Goal: Task Accomplishment & Management: Manage account settings

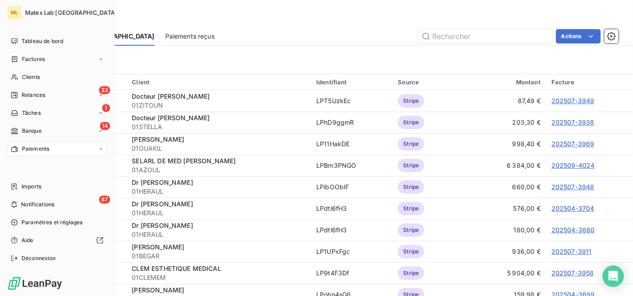
click at [31, 149] on span "Paiements" at bounding box center [35, 149] width 27 height 8
click at [46, 130] on div "14 Banque" at bounding box center [57, 131] width 100 height 14
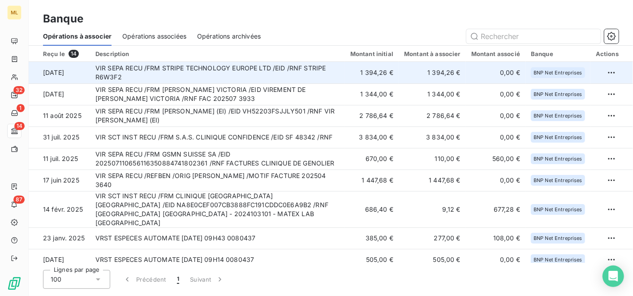
click at [327, 70] on td "VIR SEPA RECU /FRM STRIPE TECHNOLOGY EUROPE LTD /EID /RNF STRIPE R6W3F2" at bounding box center [217, 73] width 255 height 22
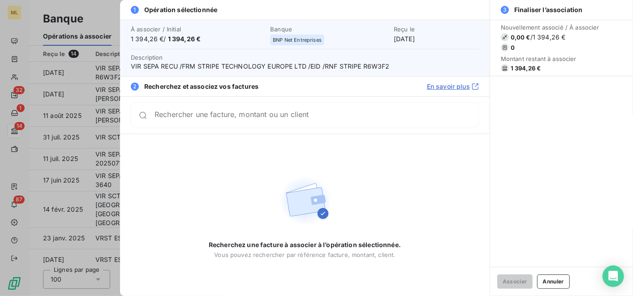
click at [249, 120] on input "Rechercher une facture, montant ou un client" at bounding box center [317, 115] width 324 height 9
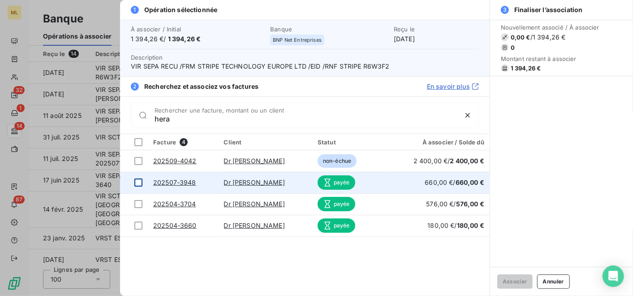
type input "hera"
click at [141, 182] on div at bounding box center [138, 182] width 8 height 8
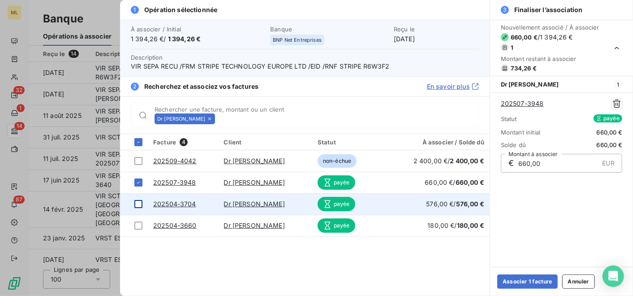
click at [140, 203] on div at bounding box center [138, 204] width 8 height 8
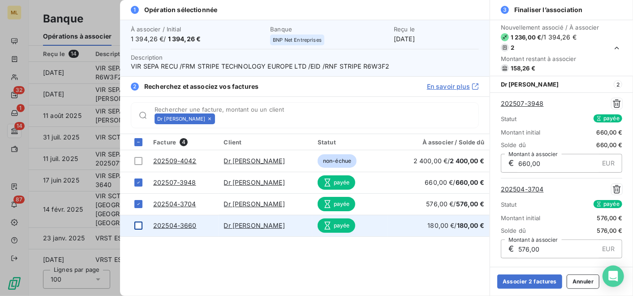
click at [141, 223] on div at bounding box center [138, 225] width 8 height 8
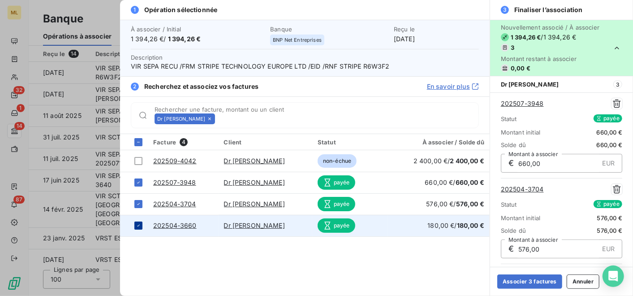
scroll to position [82, 0]
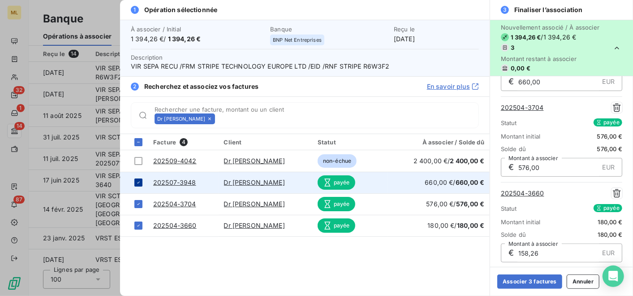
click at [139, 180] on icon at bounding box center [138, 182] width 5 height 5
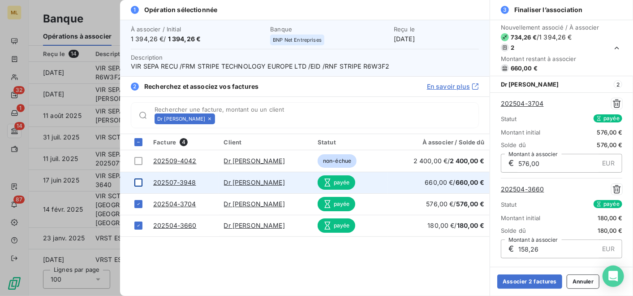
scroll to position [0, 0]
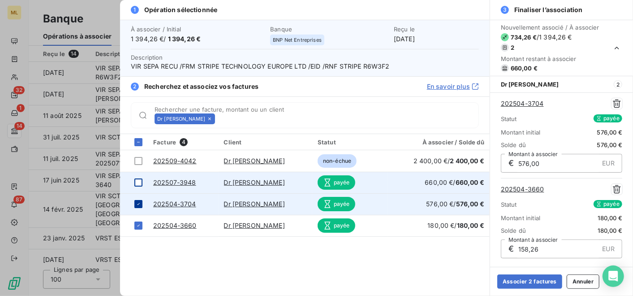
click at [141, 198] on td at bounding box center [134, 204] width 28 height 22
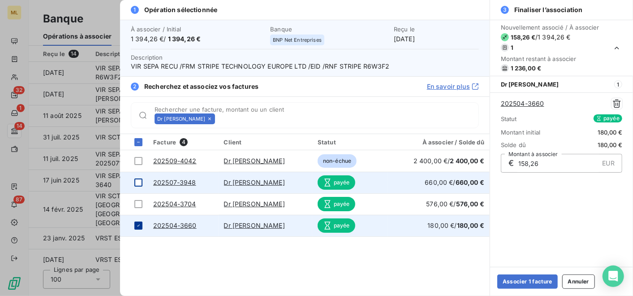
click at [138, 223] on icon at bounding box center [138, 225] width 5 height 5
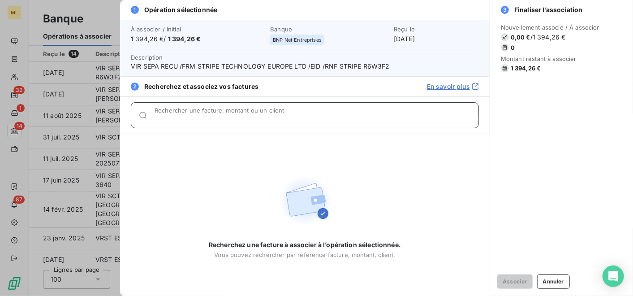
click at [200, 115] on input "Rechercher une facture, montant ou un client" at bounding box center [317, 118] width 324 height 9
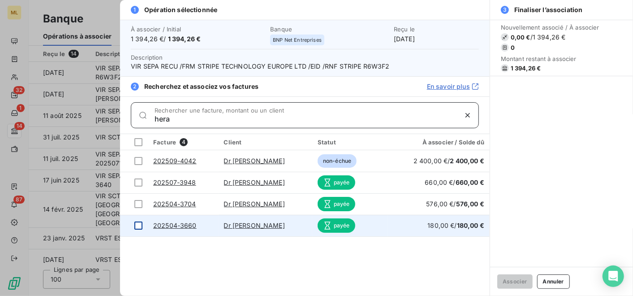
type input "hera"
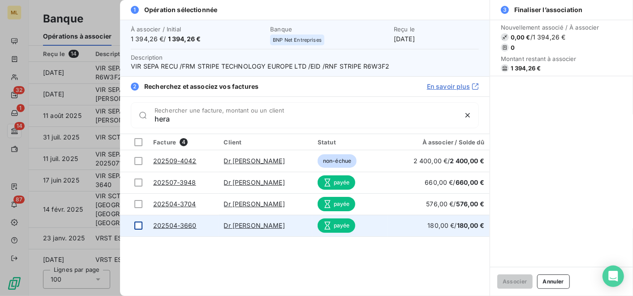
click at [136, 225] on div at bounding box center [138, 225] width 8 height 8
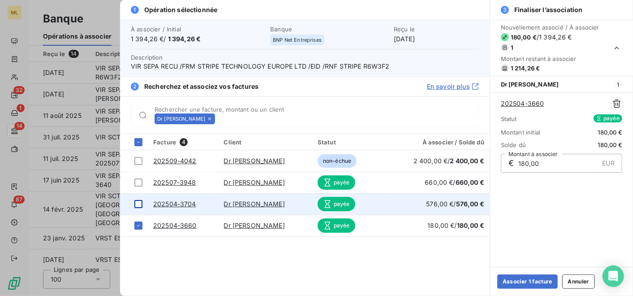
click at [140, 203] on div at bounding box center [138, 204] width 8 height 8
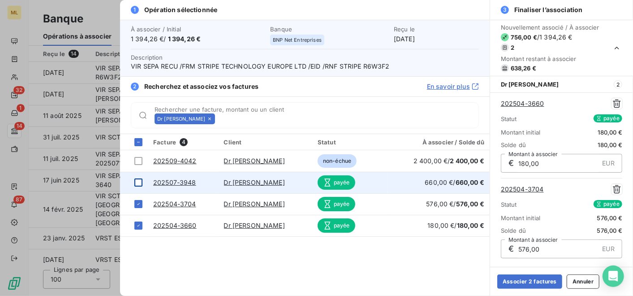
click at [138, 181] on div at bounding box center [138, 182] width 8 height 8
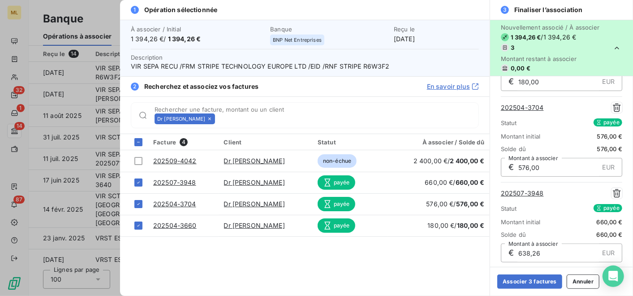
click at [437, 111] on div "Dr Fabienne HERAULT Rechercher une facture, montant ou un client" at bounding box center [317, 115] width 324 height 11
click at [540, 282] on button "Associer 3 factures" at bounding box center [529, 281] width 65 height 14
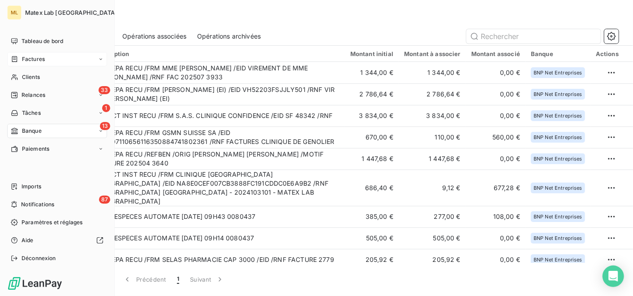
click at [39, 55] on span "Factures" at bounding box center [33, 59] width 23 height 8
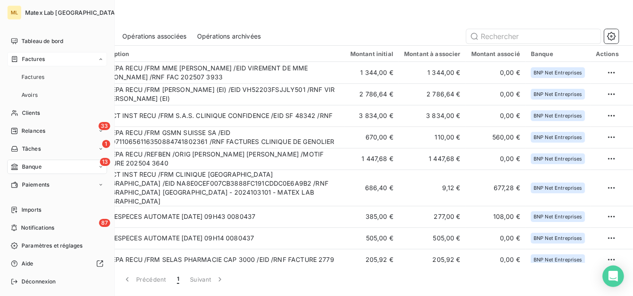
click at [45, 59] on div "Factures" at bounding box center [57, 59] width 100 height 14
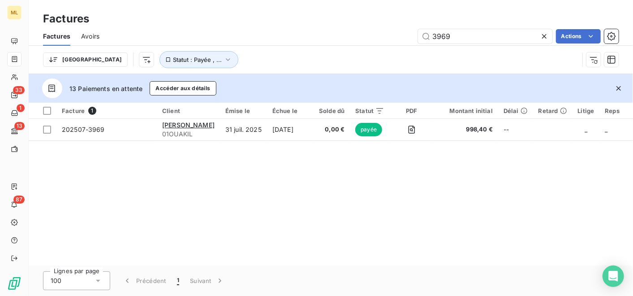
click at [546, 33] on icon at bounding box center [544, 36] width 9 height 9
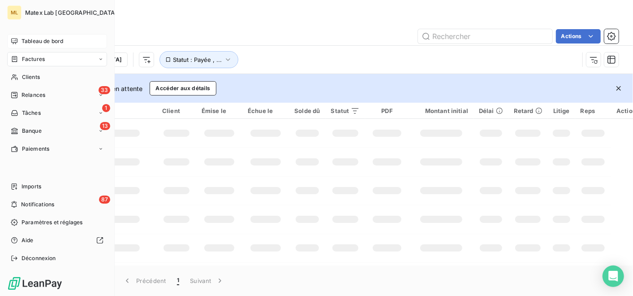
click at [32, 40] on span "Tableau de bord" at bounding box center [43, 41] width 42 height 8
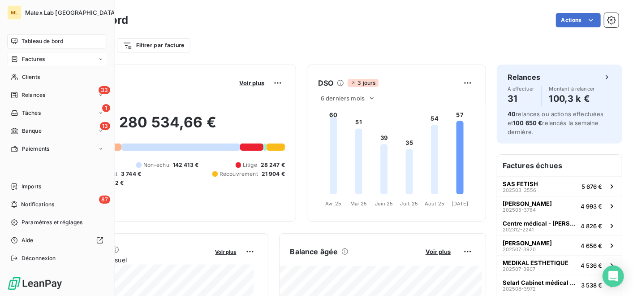
click at [42, 57] on span "Factures" at bounding box center [33, 59] width 23 height 8
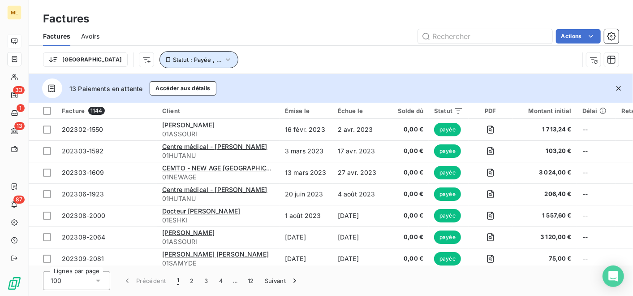
click at [224, 60] on icon "button" at bounding box center [228, 59] width 9 height 9
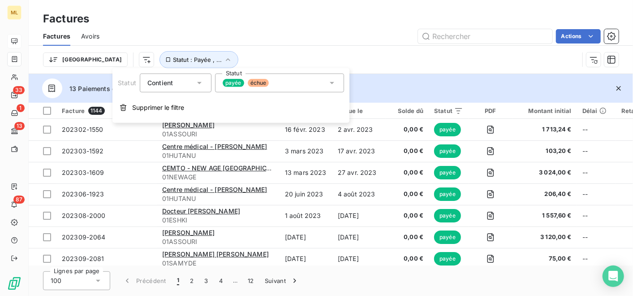
click at [302, 75] on div "payée échue" at bounding box center [279, 82] width 129 height 19
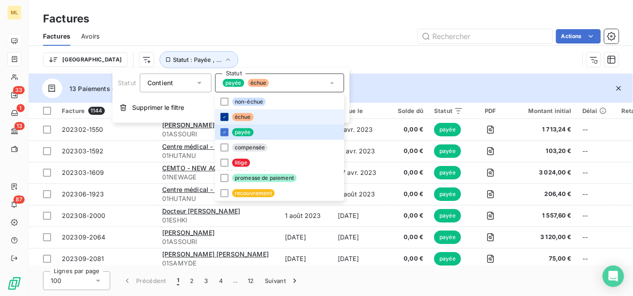
click at [224, 114] on icon at bounding box center [224, 116] width 5 height 5
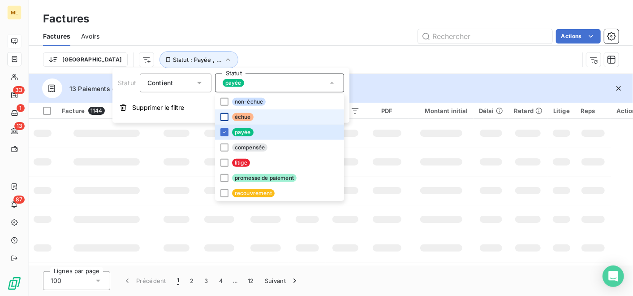
click at [224, 115] on div at bounding box center [224, 117] width 8 height 8
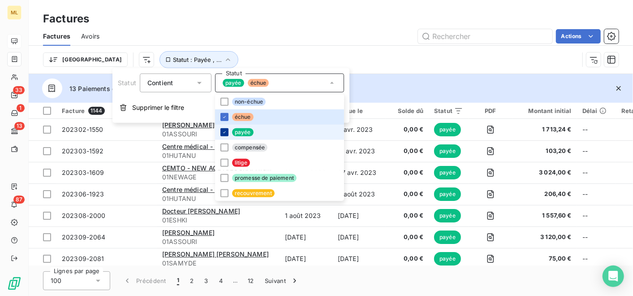
click at [226, 130] on div at bounding box center [224, 132] width 8 height 8
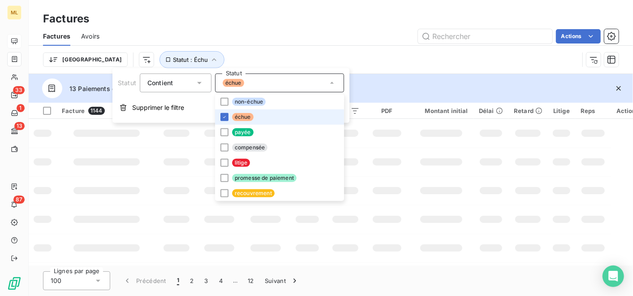
click at [404, 61] on div "Trier Statut : Échu" at bounding box center [311, 59] width 536 height 17
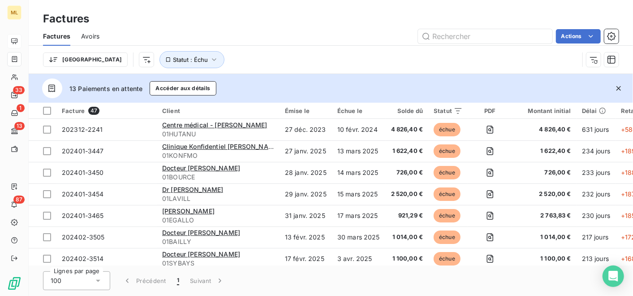
click at [63, 279] on div "100" at bounding box center [76, 280] width 67 height 19
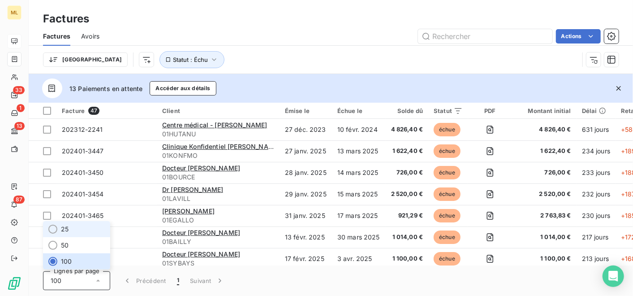
click at [78, 233] on li "25" at bounding box center [76, 229] width 67 height 16
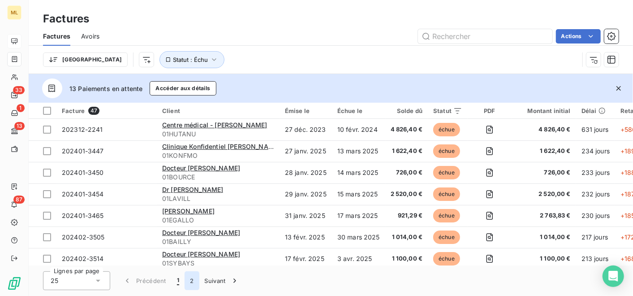
click at [196, 281] on button "2" at bounding box center [192, 280] width 14 height 19
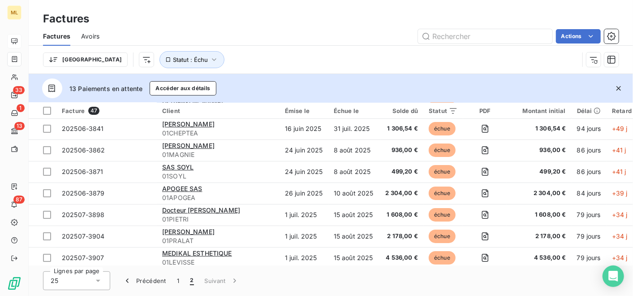
scroll to position [330, 0]
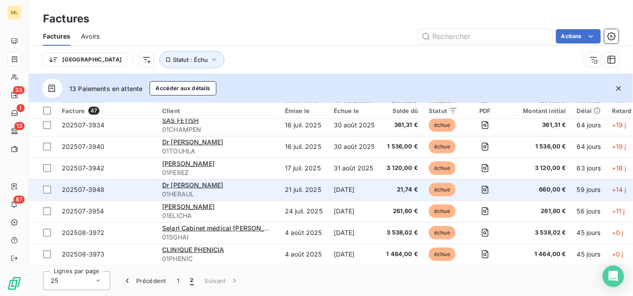
click at [349, 185] on td "4 sept. 2025" at bounding box center [354, 190] width 52 height 22
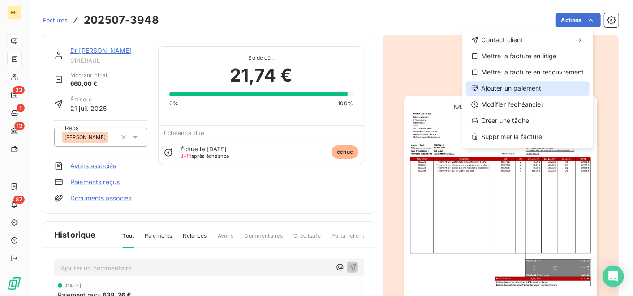
click at [541, 87] on div "Ajouter un paiement" at bounding box center [528, 88] width 124 height 14
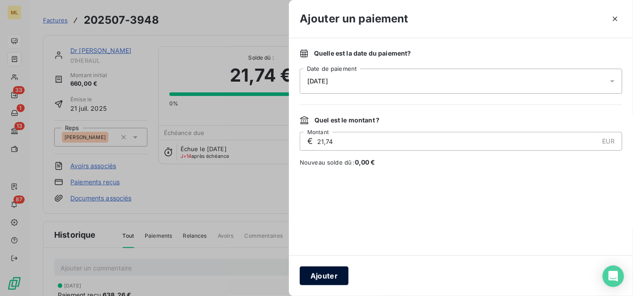
click at [330, 277] on button "Ajouter" at bounding box center [324, 275] width 49 height 19
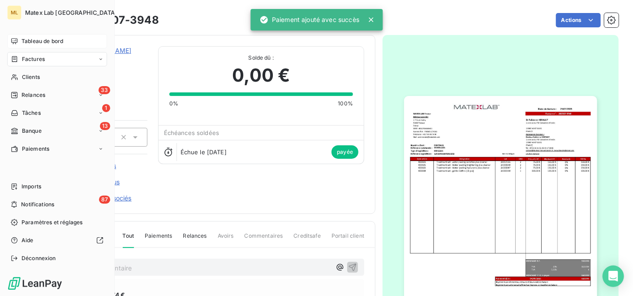
click at [38, 55] on span "Factures" at bounding box center [33, 59] width 23 height 8
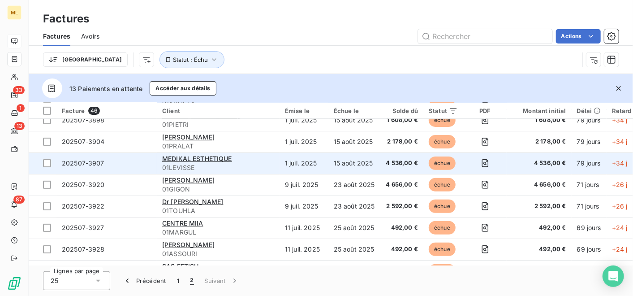
scroll to position [159, 0]
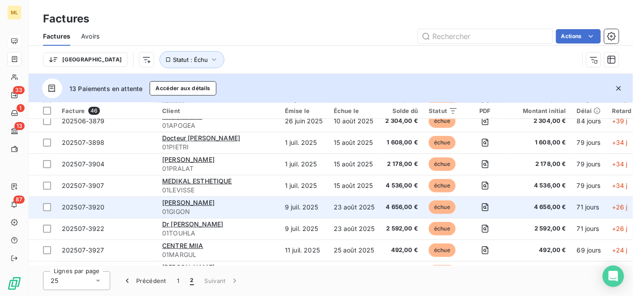
click at [362, 202] on td "23 août 2025" at bounding box center [354, 207] width 52 height 22
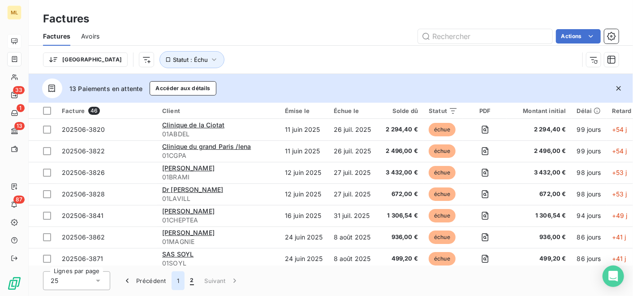
click at [179, 281] on button "1" at bounding box center [178, 280] width 13 height 19
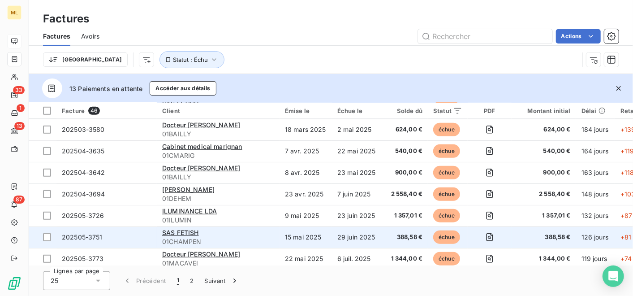
scroll to position [344, 0]
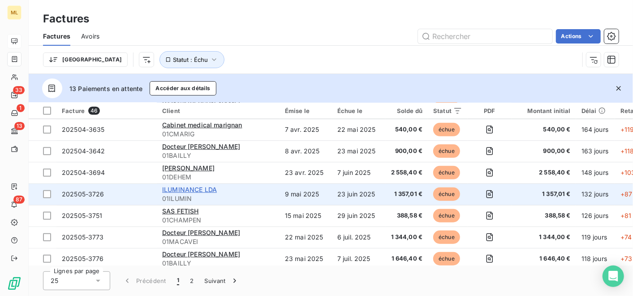
click at [201, 188] on span "ILUMINANCE LDA" at bounding box center [189, 190] width 55 height 8
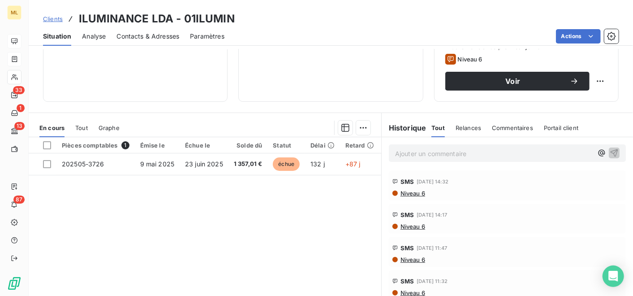
scroll to position [149, 0]
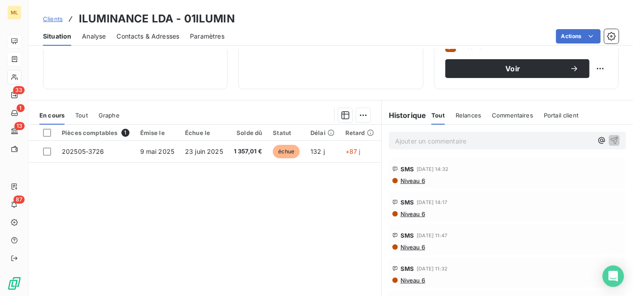
click at [410, 177] on span "Niveau 6" at bounding box center [413, 180] width 26 height 7
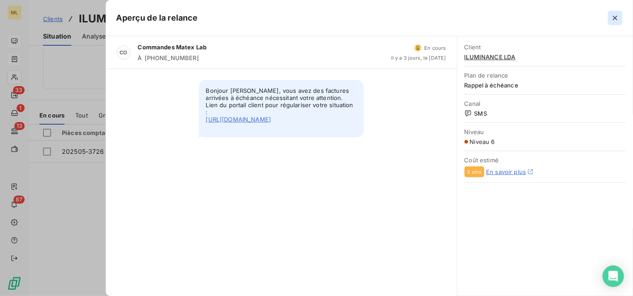
click at [616, 19] on icon "button" at bounding box center [615, 17] width 9 height 9
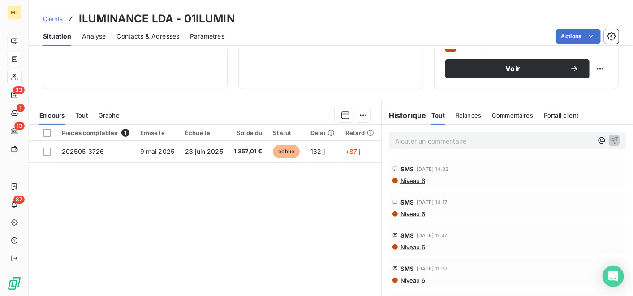
click at [410, 214] on span "Niveau 6" at bounding box center [413, 213] width 26 height 7
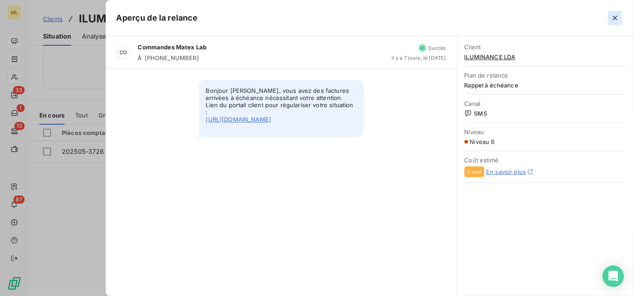
click at [617, 18] on icon "button" at bounding box center [615, 17] width 9 height 9
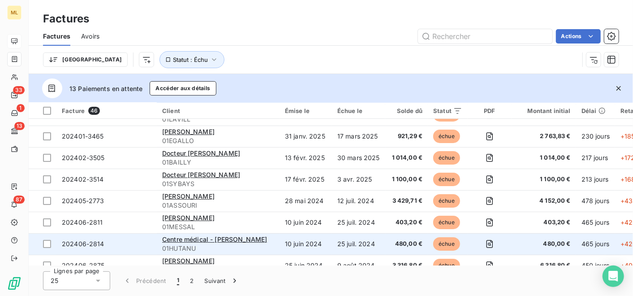
scroll to position [99, 0]
